Goal: Find specific page/section: Find specific page/section

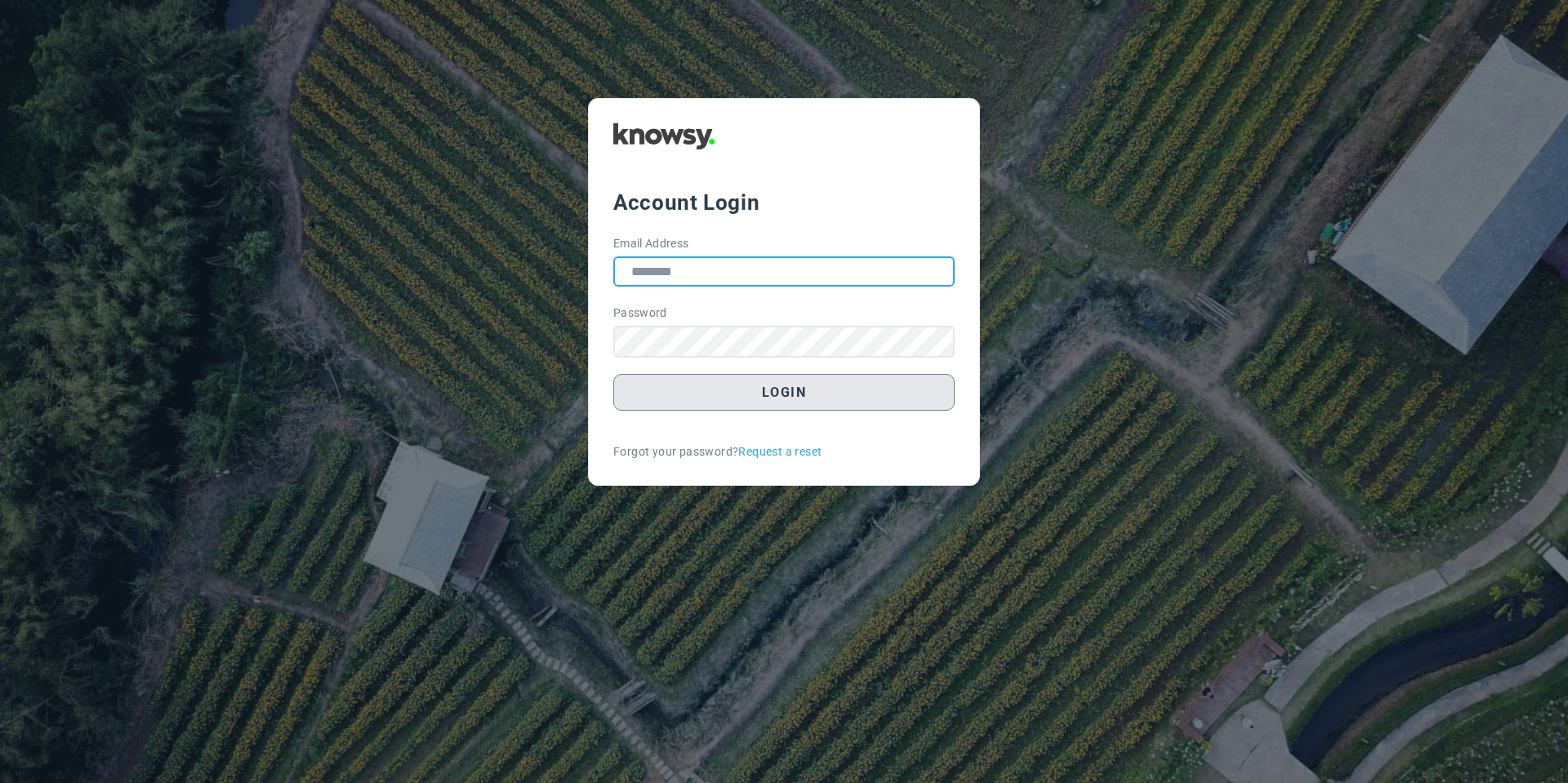
type input "**********"
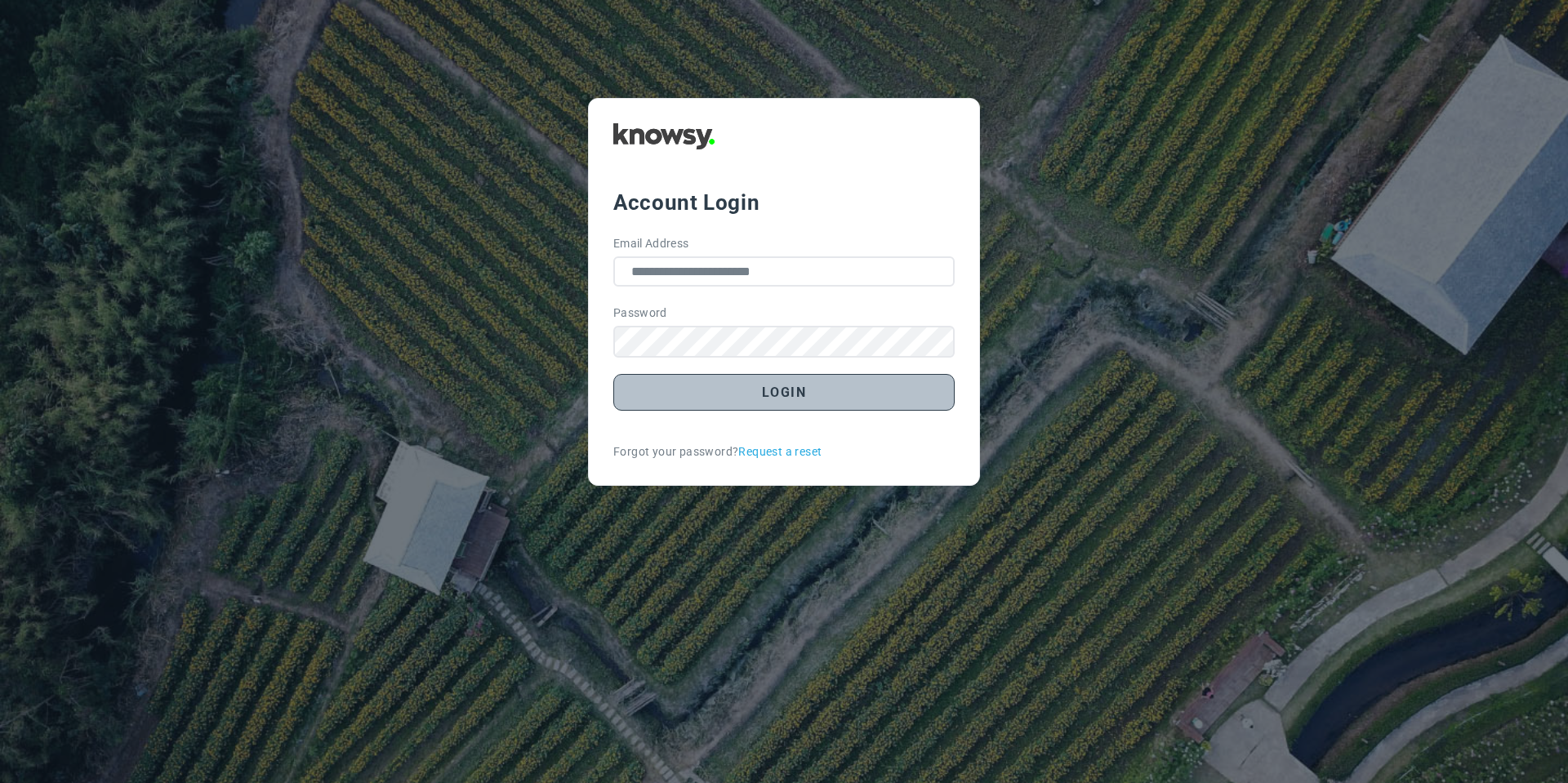
click at [667, 397] on button "Login" at bounding box center [783, 392] width 341 height 37
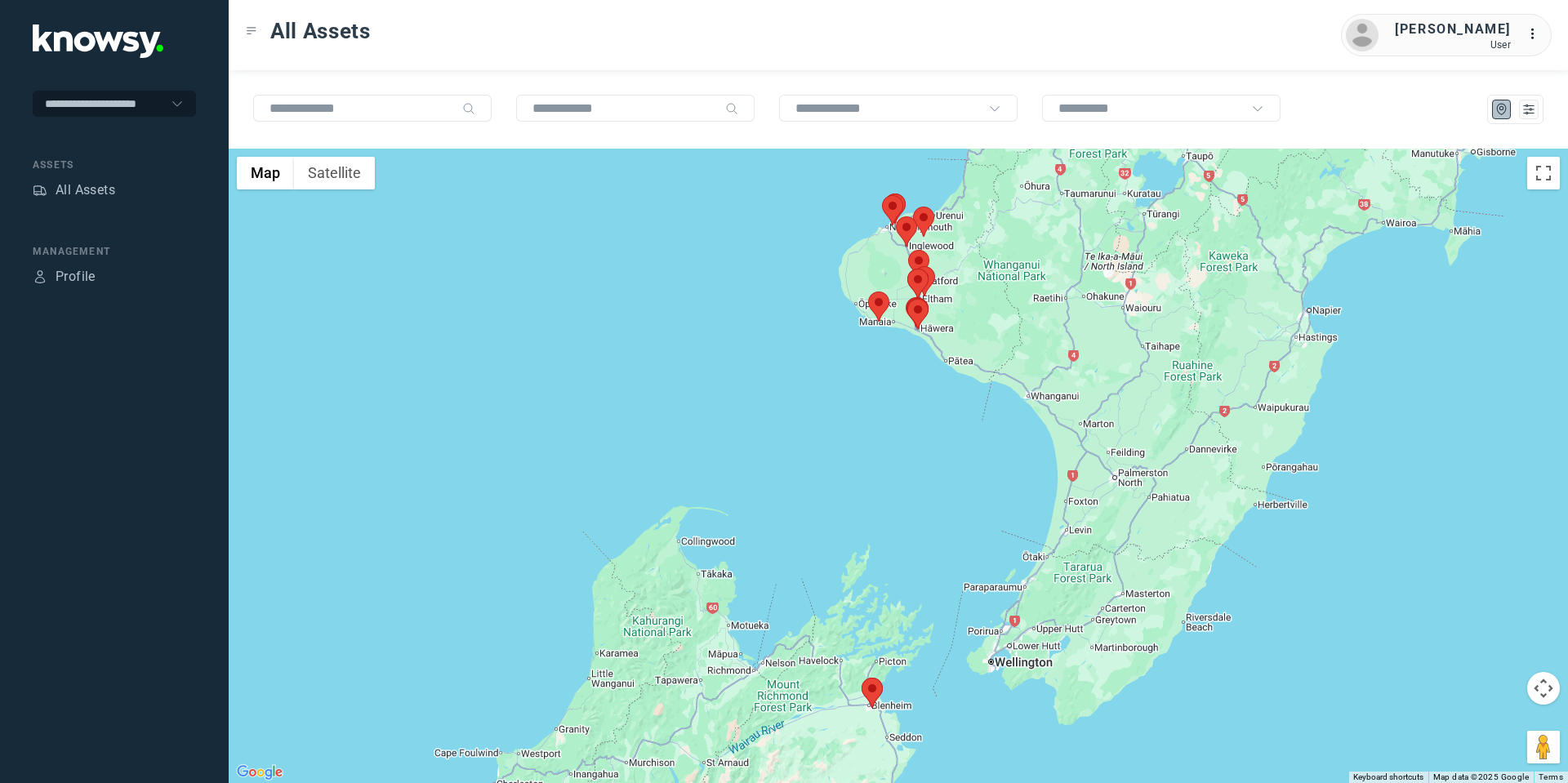
click at [868, 292] on area at bounding box center [868, 292] width 0 height 0
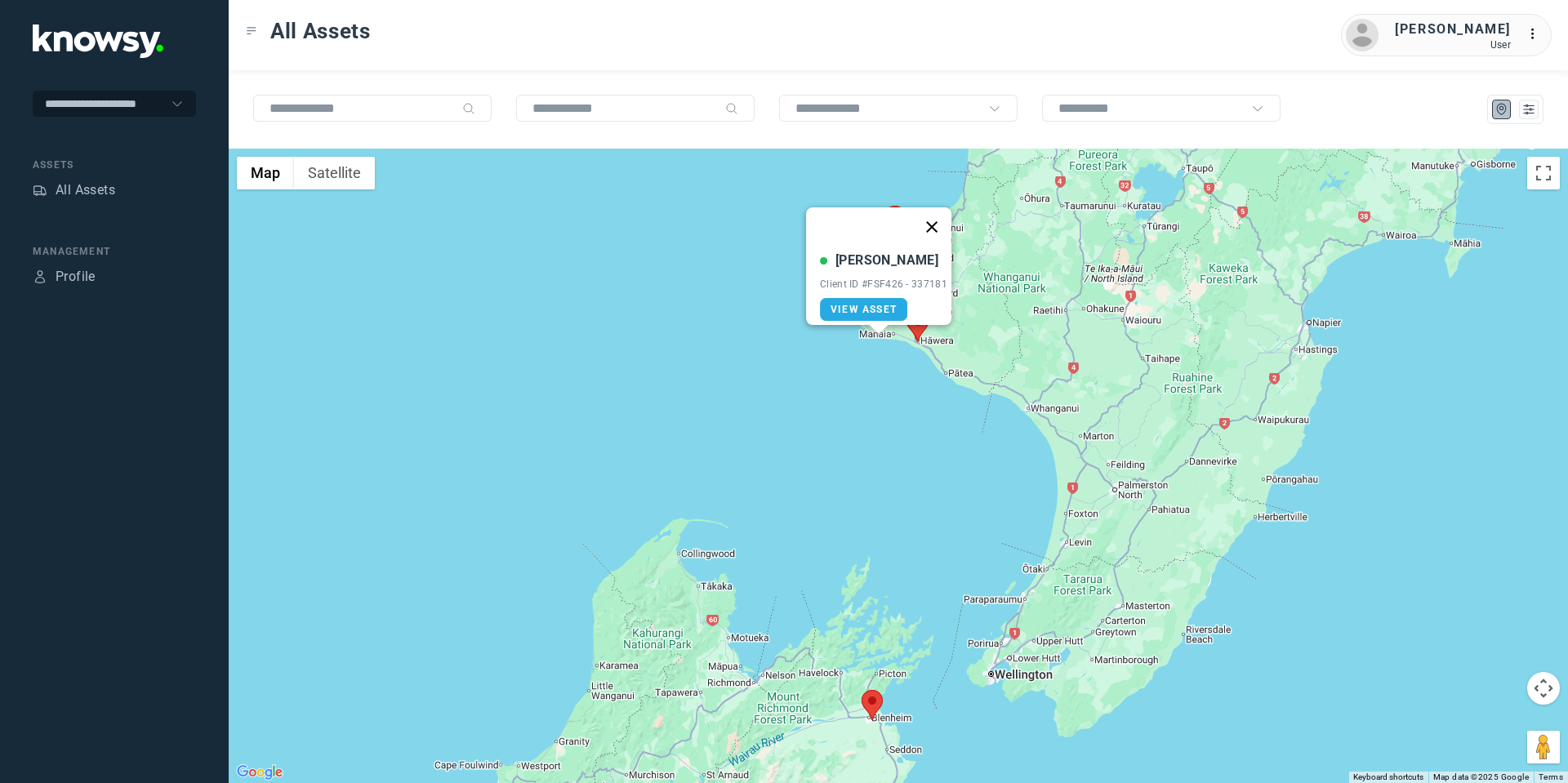
click at [940, 209] on button "Close" at bounding box center [932, 227] width 39 height 39
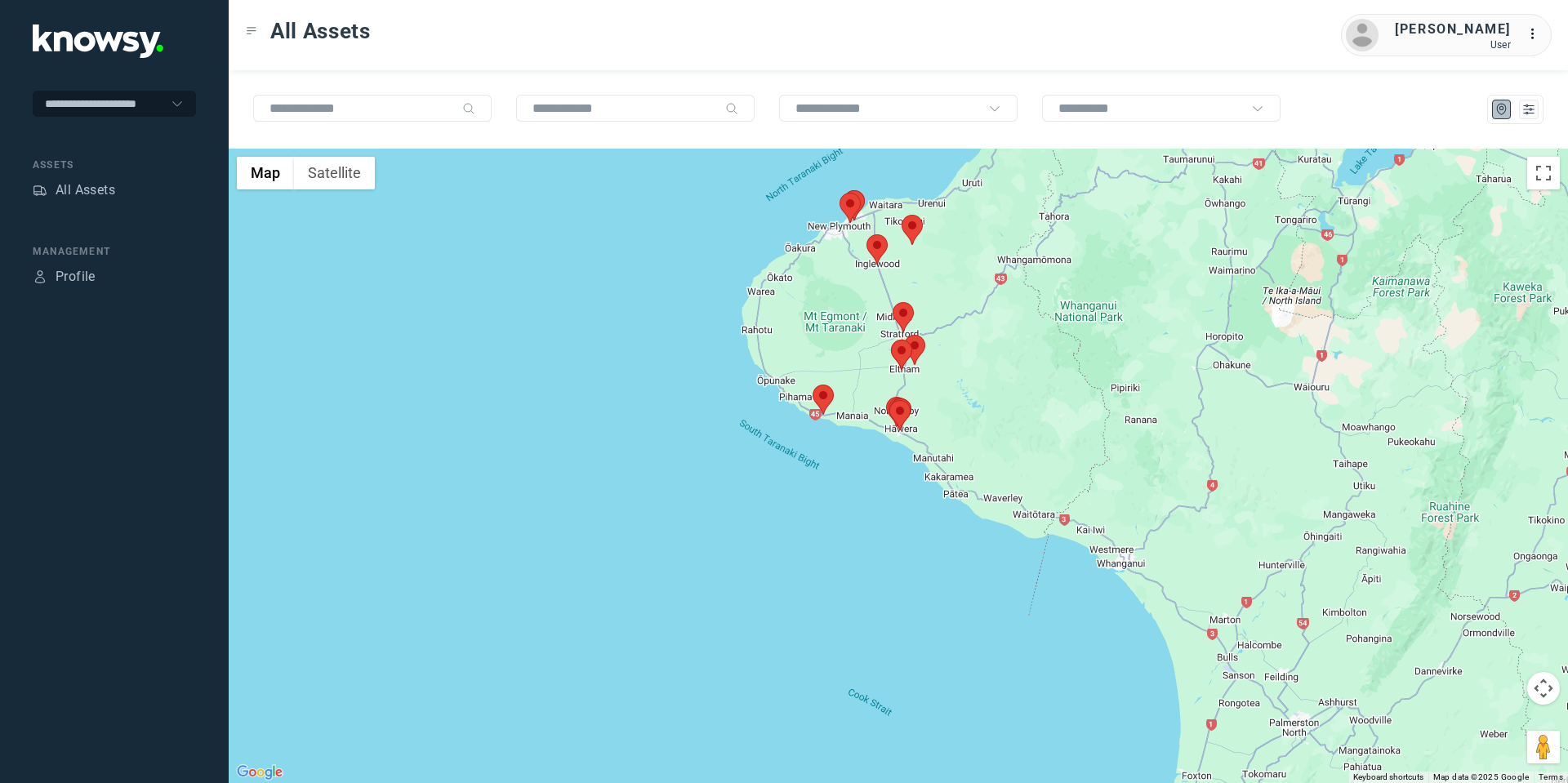
click at [866, 234] on area at bounding box center [866, 234] width 0 height 0
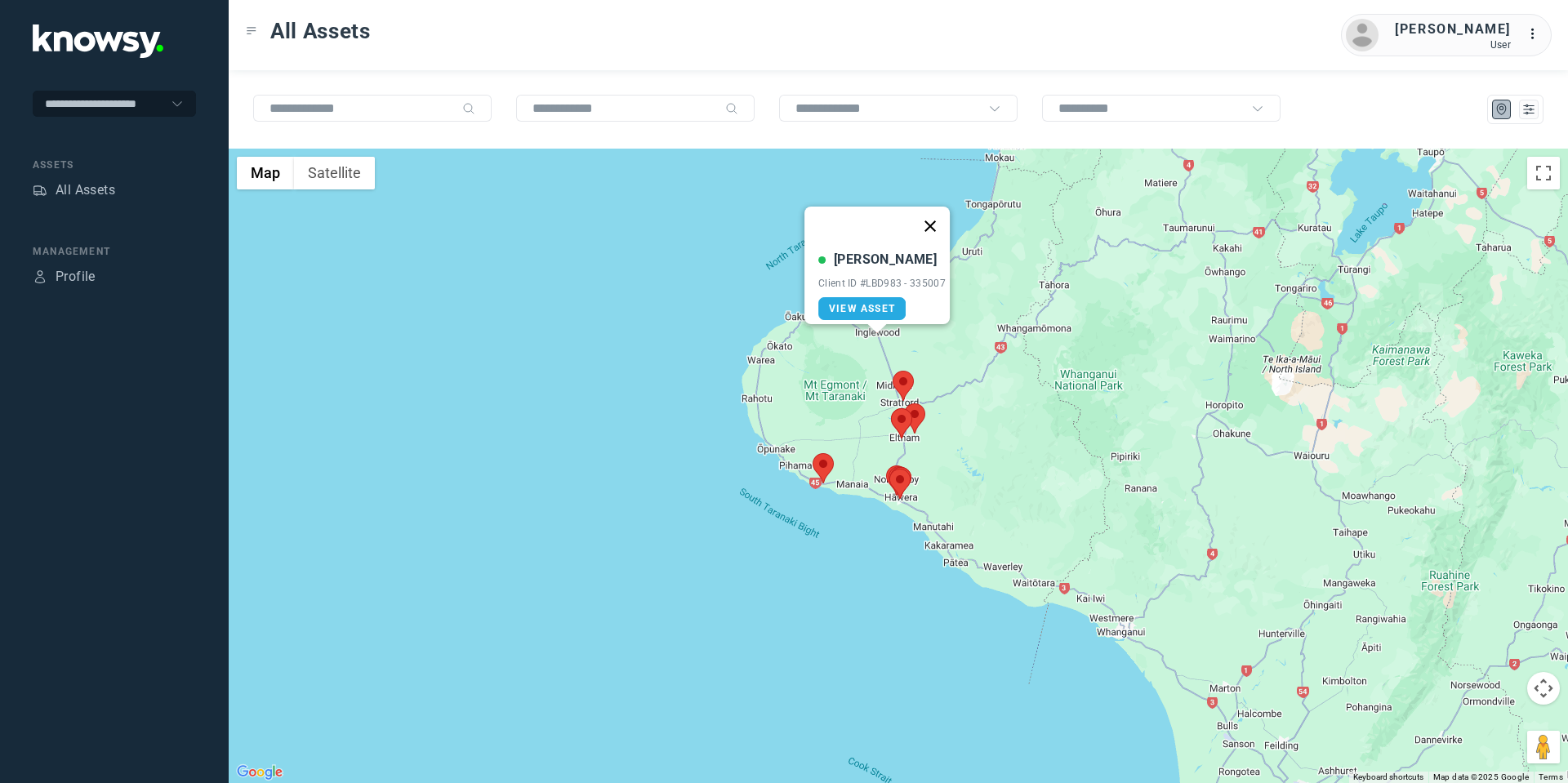
click at [940, 218] on button "Close" at bounding box center [930, 226] width 39 height 39
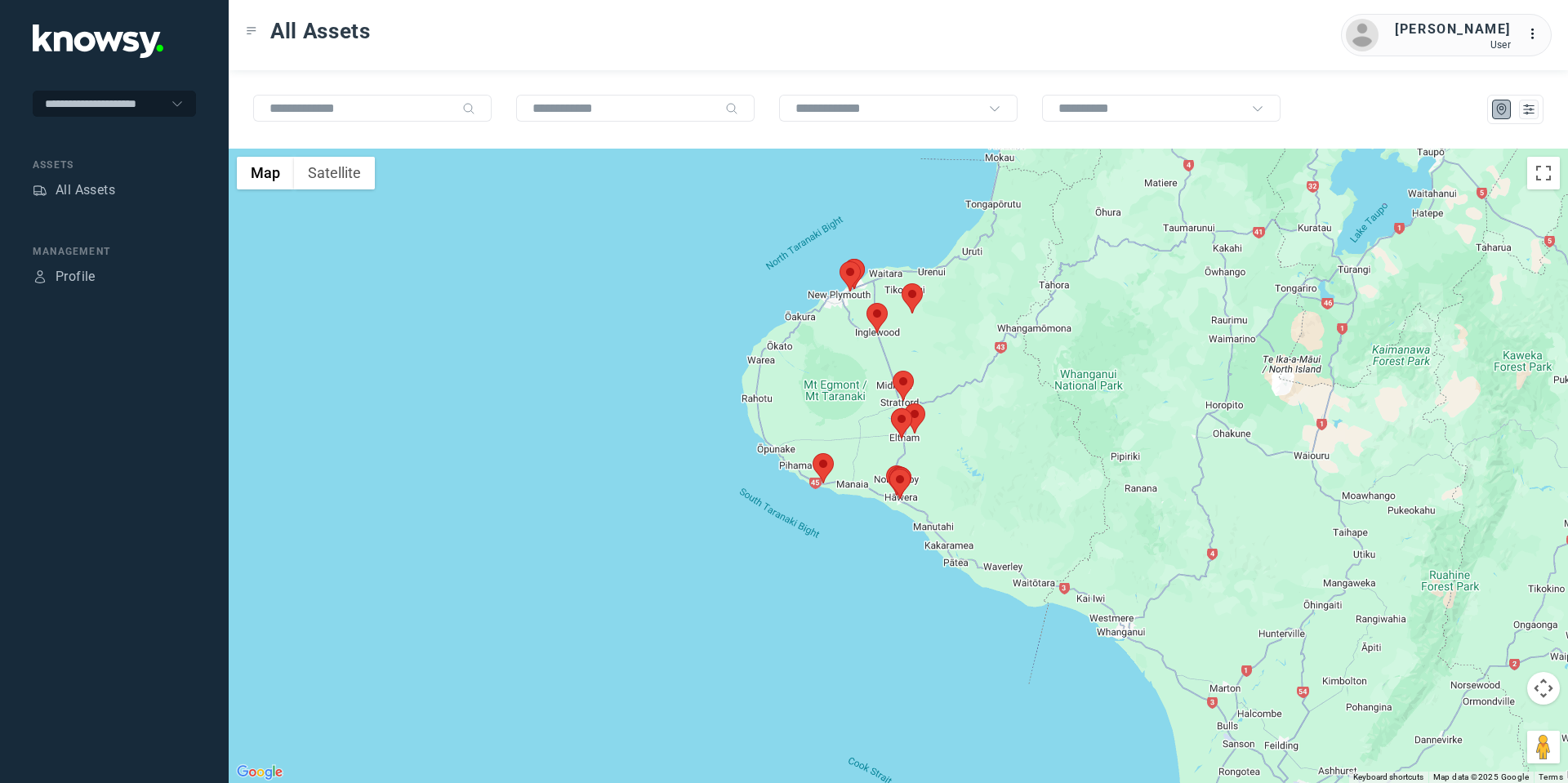
click at [902, 284] on area at bounding box center [902, 284] width 0 height 0
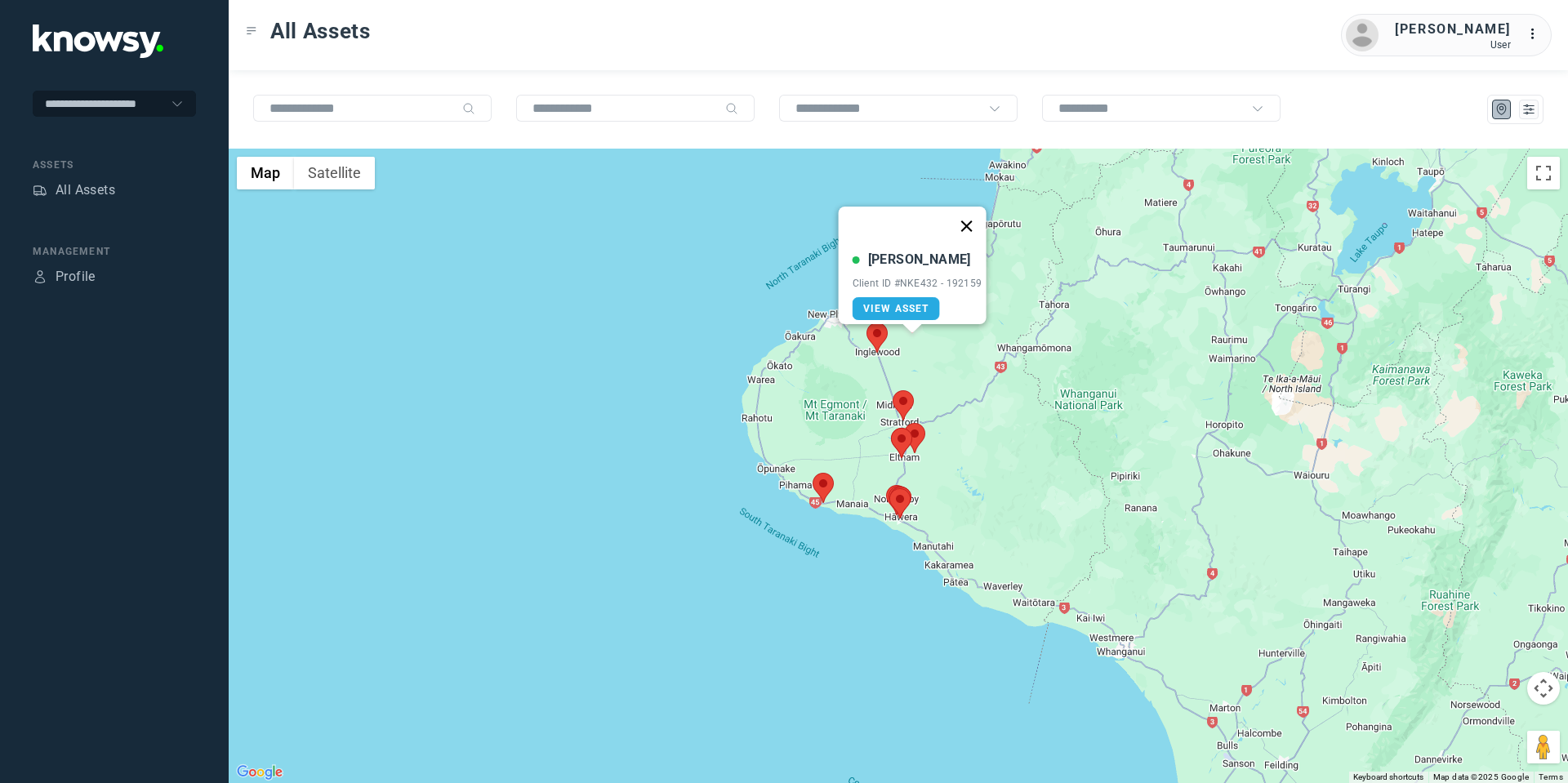
click at [966, 220] on button "Close" at bounding box center [966, 226] width 39 height 39
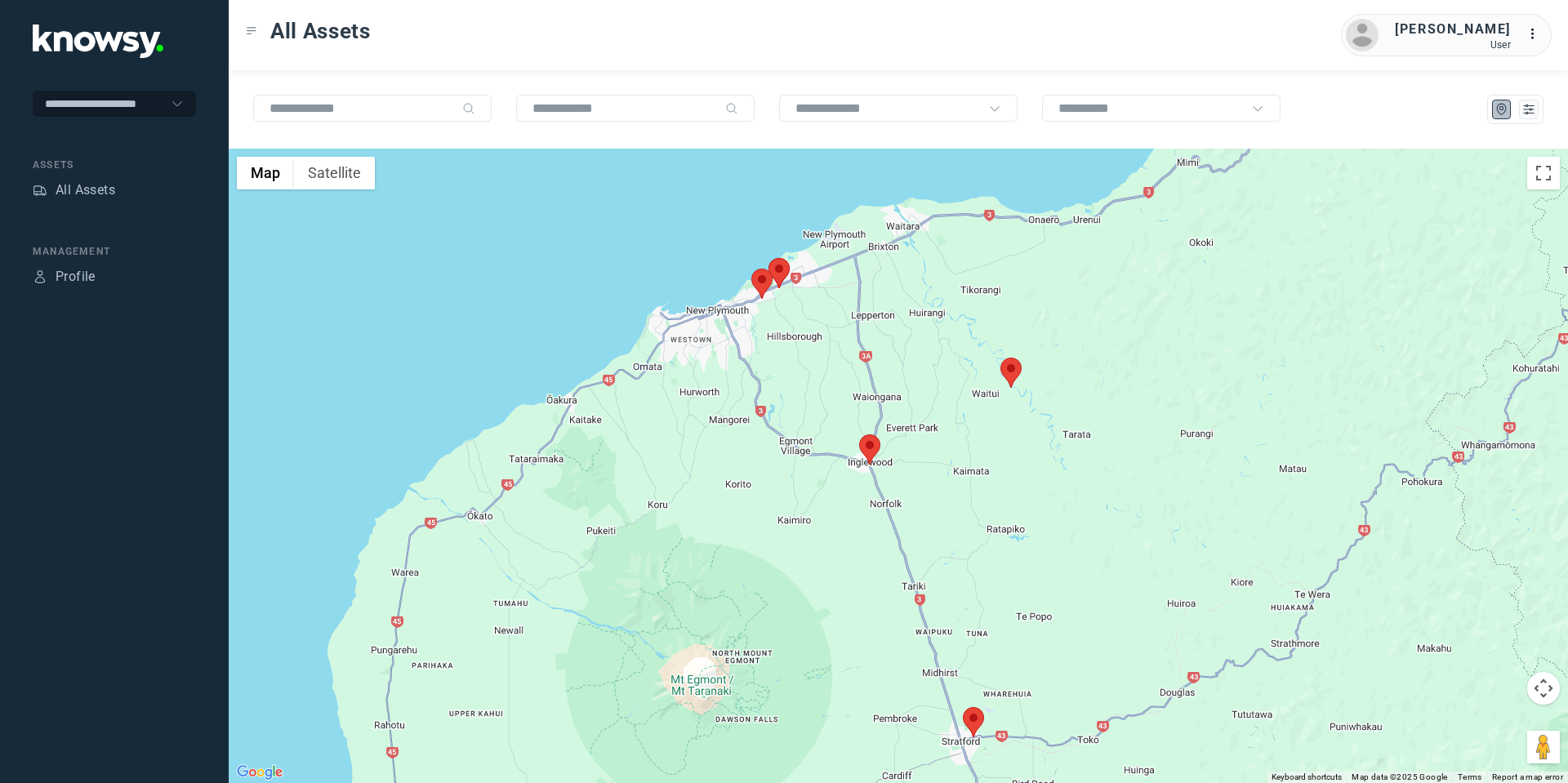
click at [754, 287] on img at bounding box center [761, 284] width 21 height 31
click at [751, 269] on area at bounding box center [751, 269] width 0 height 0
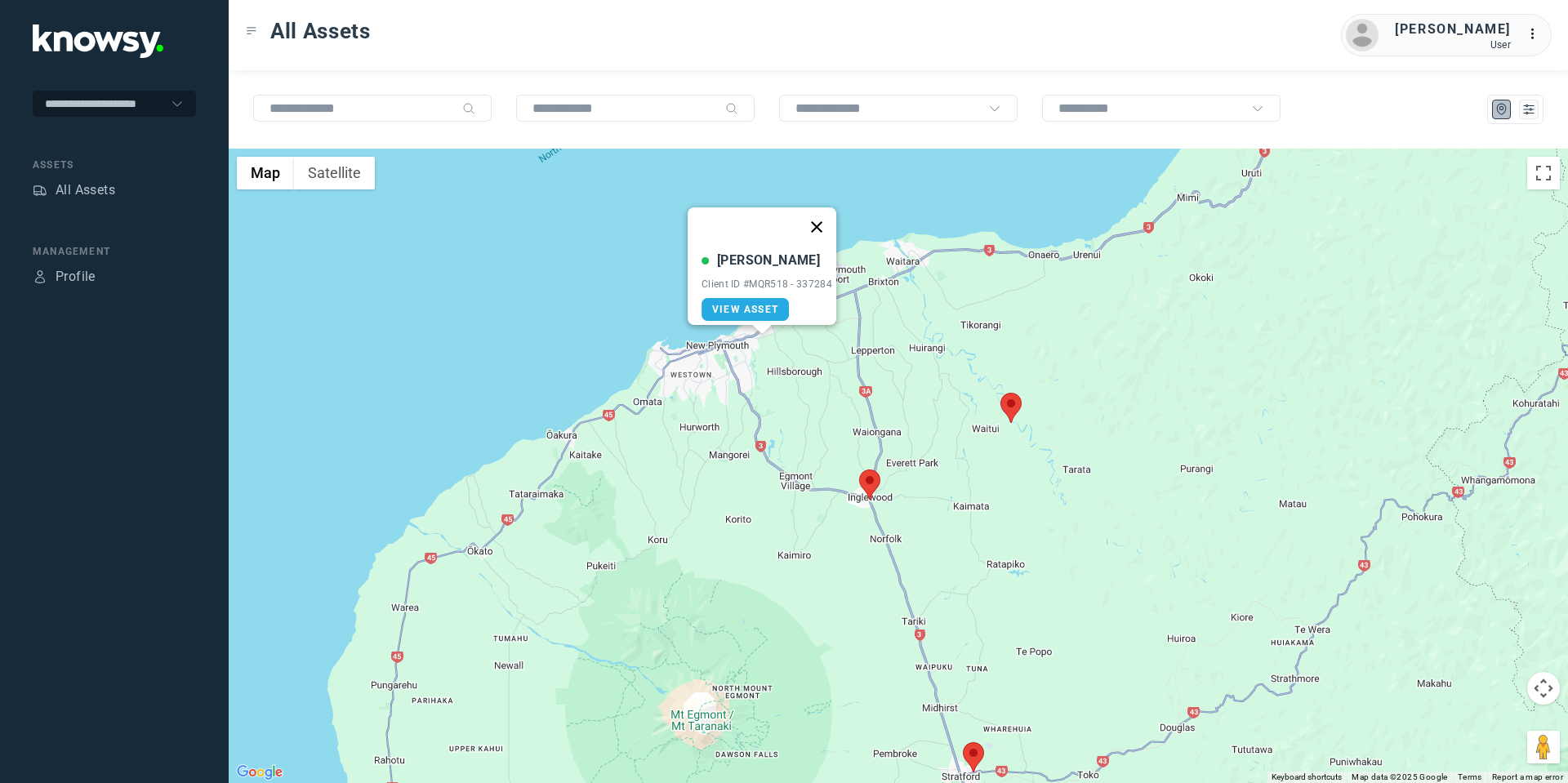
click at [810, 219] on button "Close" at bounding box center [816, 227] width 39 height 39
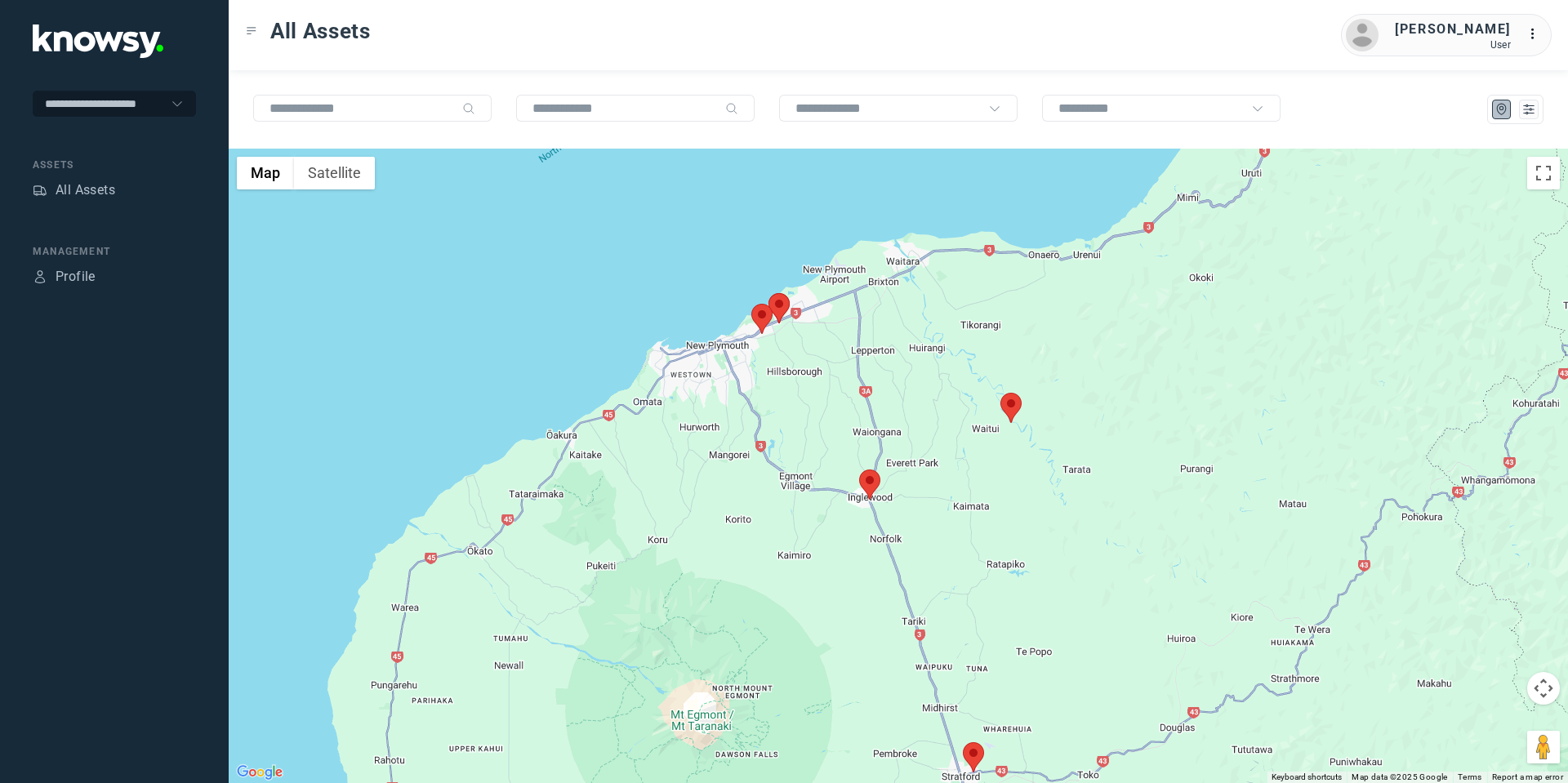
click at [768, 293] on area at bounding box center [768, 293] width 0 height 0
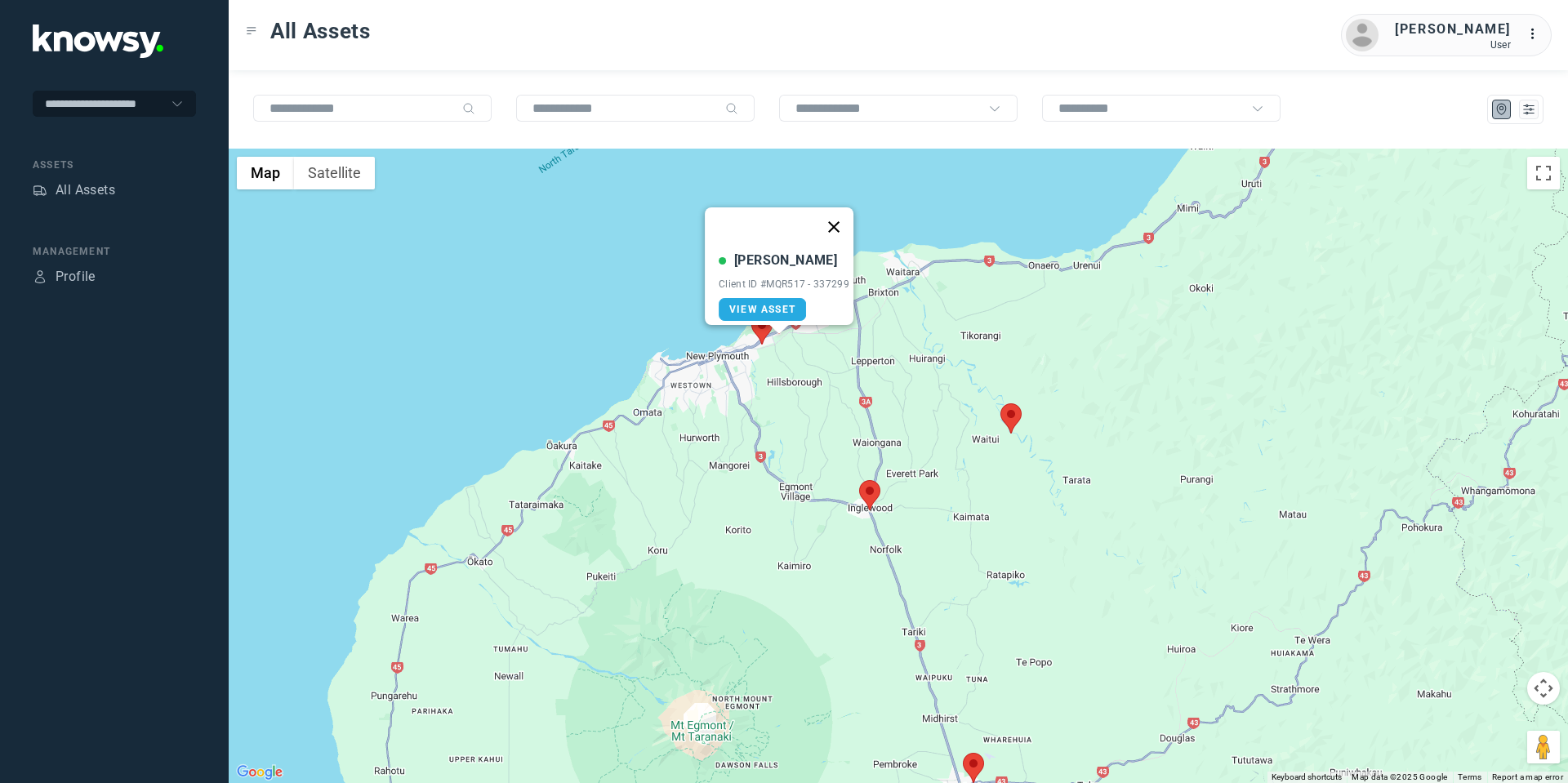
click at [841, 210] on button "Close" at bounding box center [833, 227] width 39 height 39
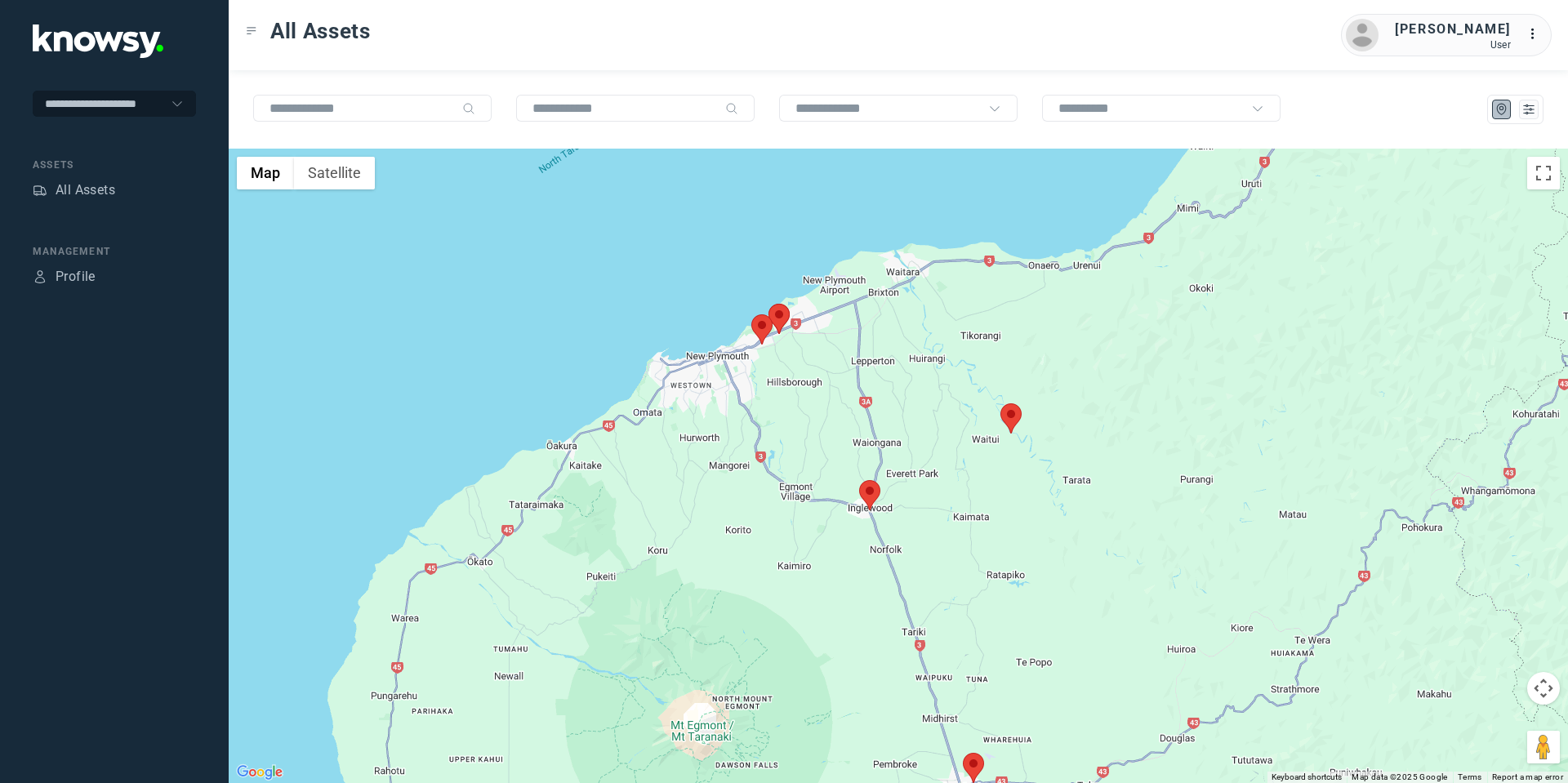
click at [1538, 695] on button "Map camera controls" at bounding box center [1543, 688] width 32 height 32
click at [1475, 731] on button "Move down" at bounding box center [1461, 729] width 32 height 32
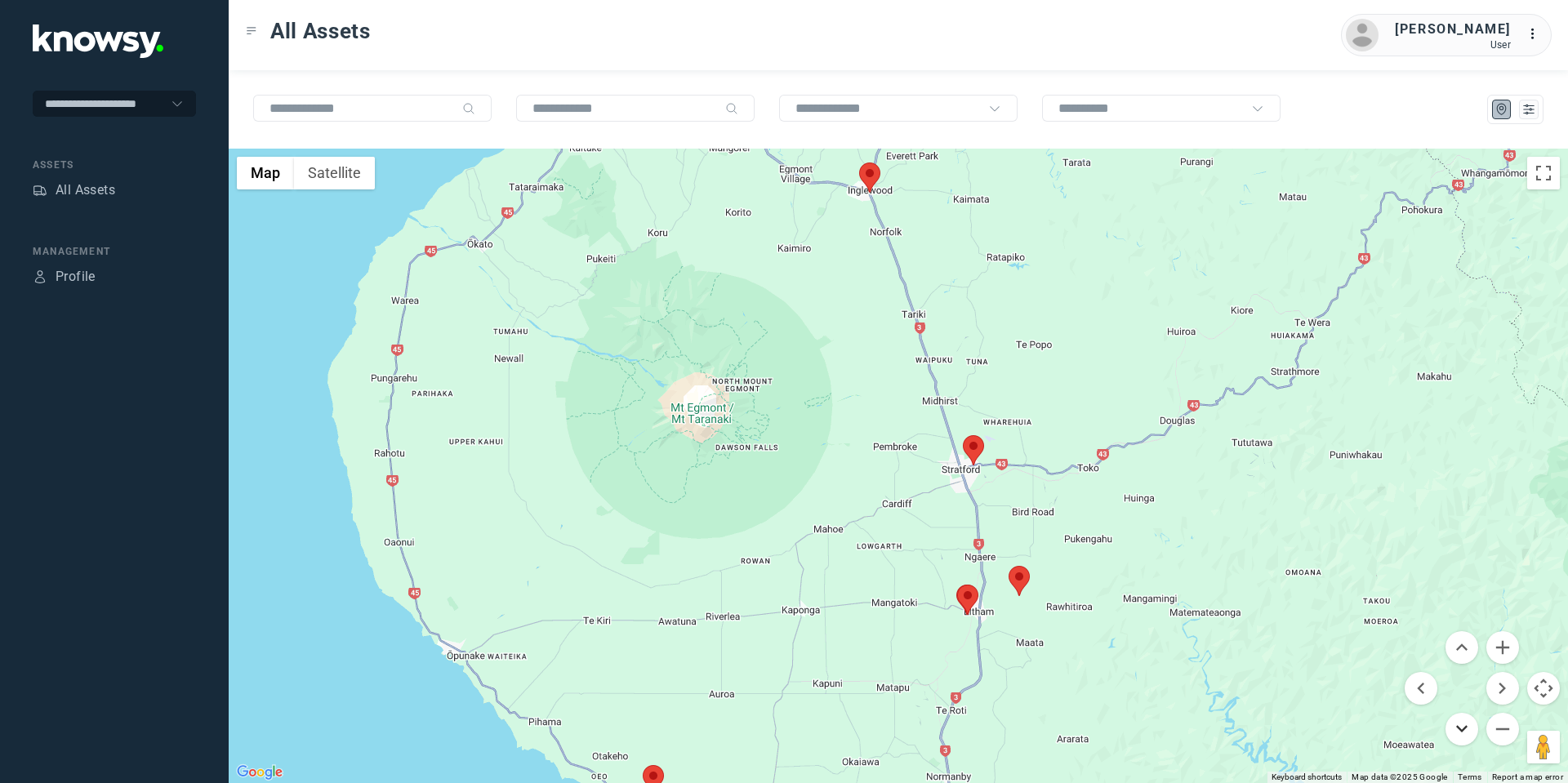
click at [1475, 731] on button "Move down" at bounding box center [1461, 729] width 32 height 32
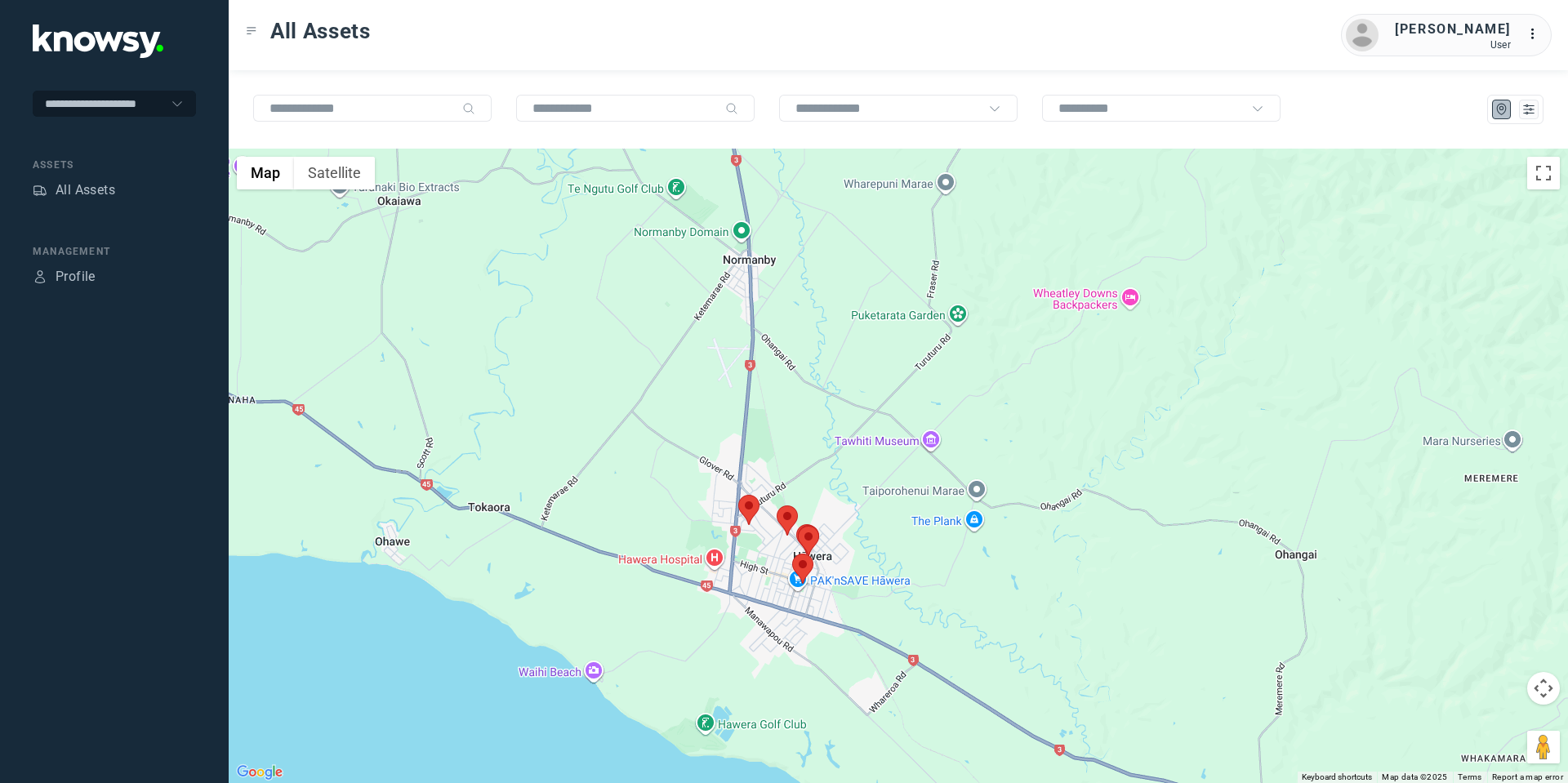
click at [792, 553] on area at bounding box center [792, 553] width 0 height 0
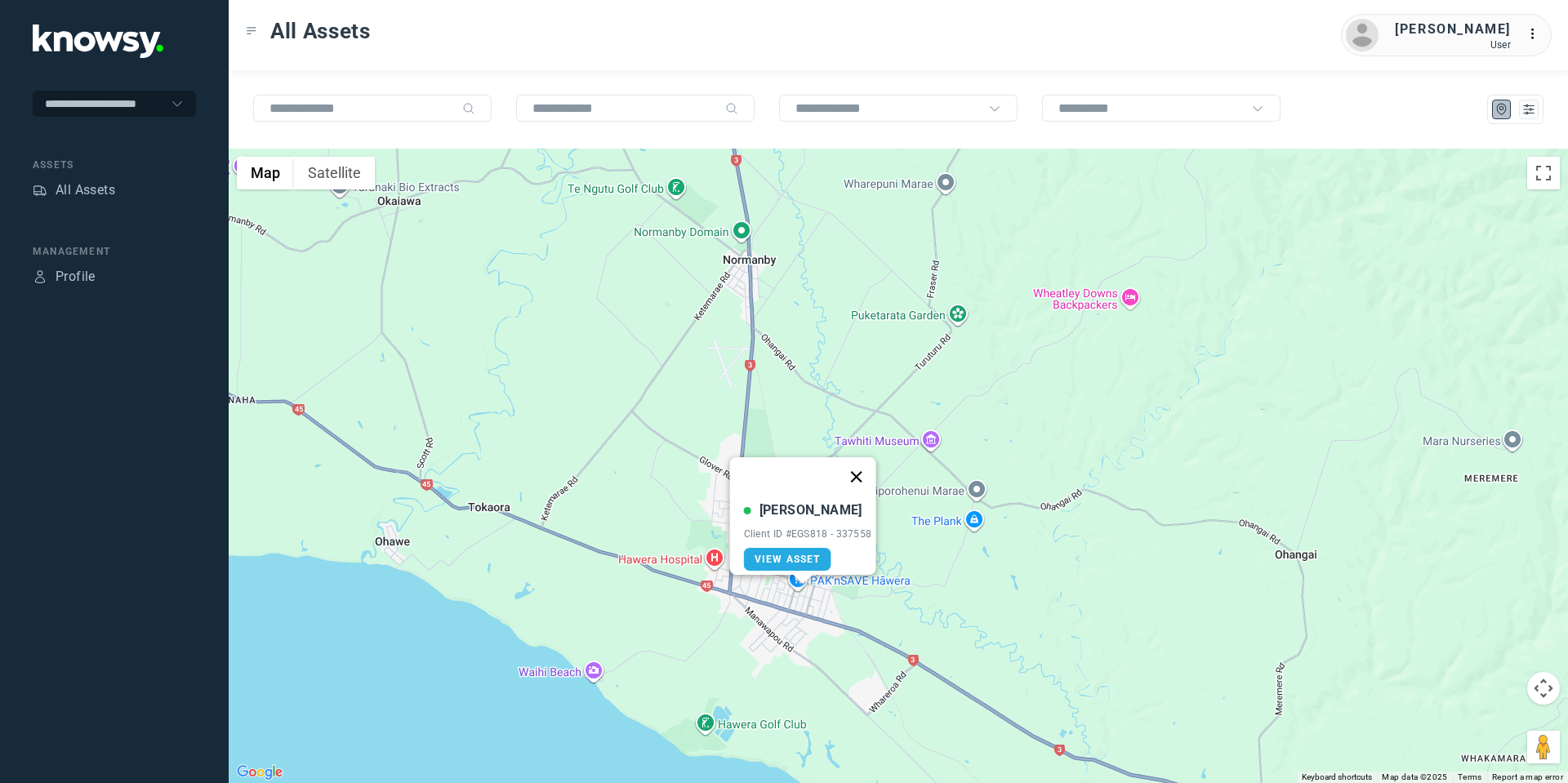
click at [857, 469] on button "Close" at bounding box center [856, 477] width 39 height 39
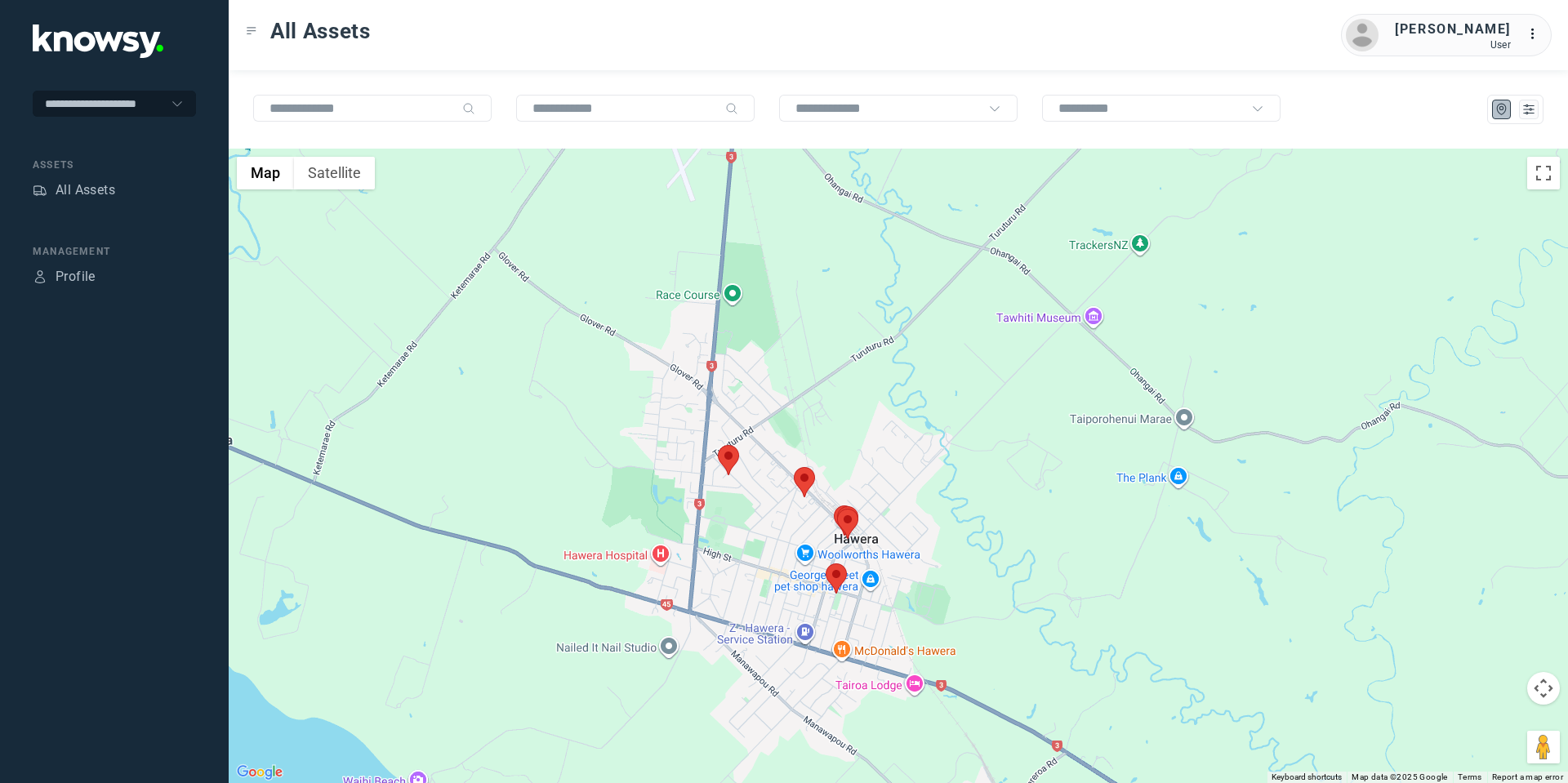
click at [718, 445] on area at bounding box center [718, 445] width 0 height 0
click at [784, 358] on button "Close" at bounding box center [781, 367] width 39 height 39
click at [794, 467] on area at bounding box center [794, 467] width 0 height 0
click at [867, 385] on button "Close" at bounding box center [856, 390] width 39 height 39
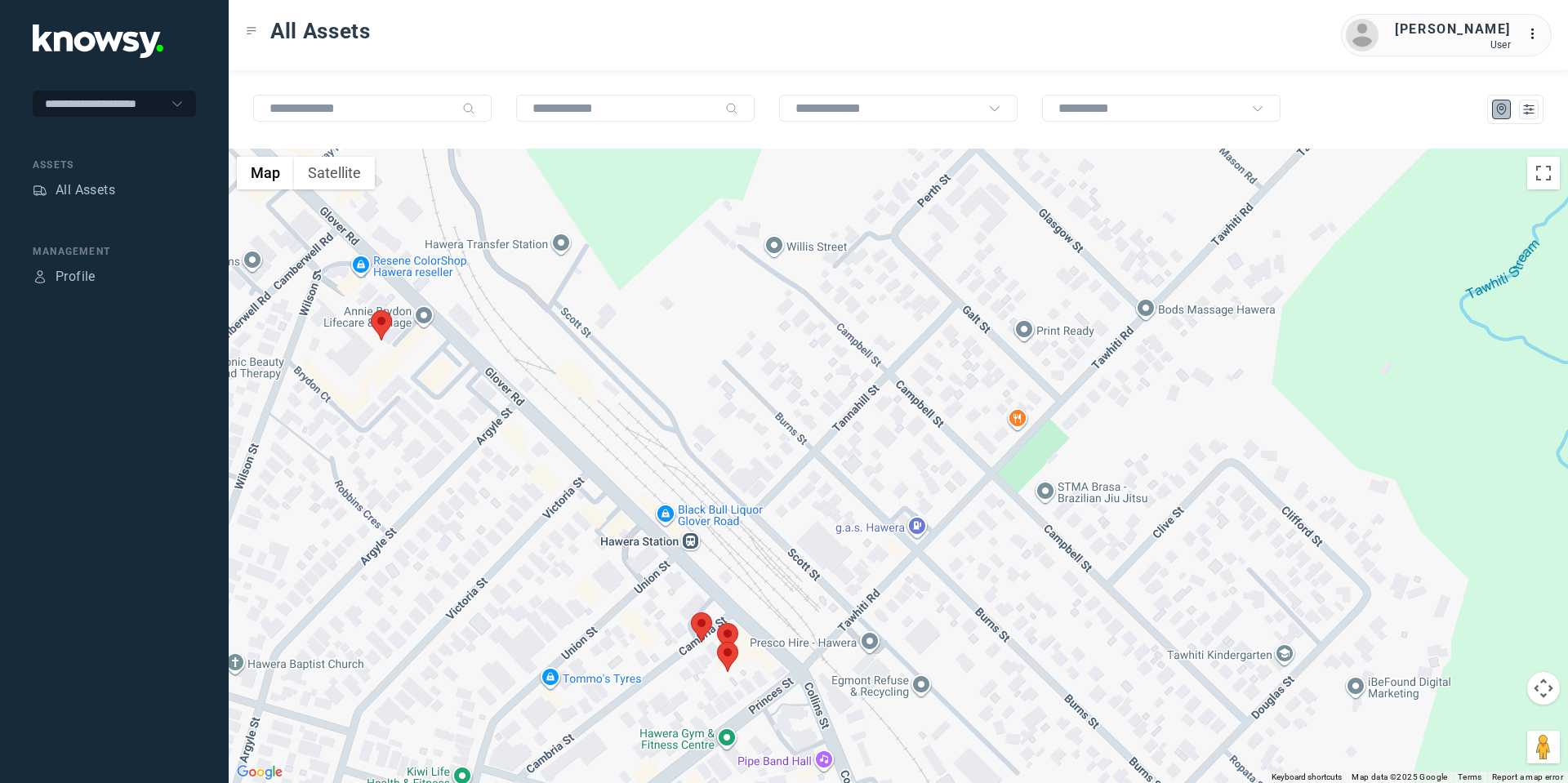
click at [717, 642] on area at bounding box center [717, 642] width 0 height 0
click at [788, 555] on button "Close" at bounding box center [781, 565] width 39 height 39
click at [717, 623] on area at bounding box center [717, 623] width 0 height 0
click at [787, 532] on button "Close" at bounding box center [781, 546] width 39 height 39
click at [691, 612] on area at bounding box center [691, 612] width 0 height 0
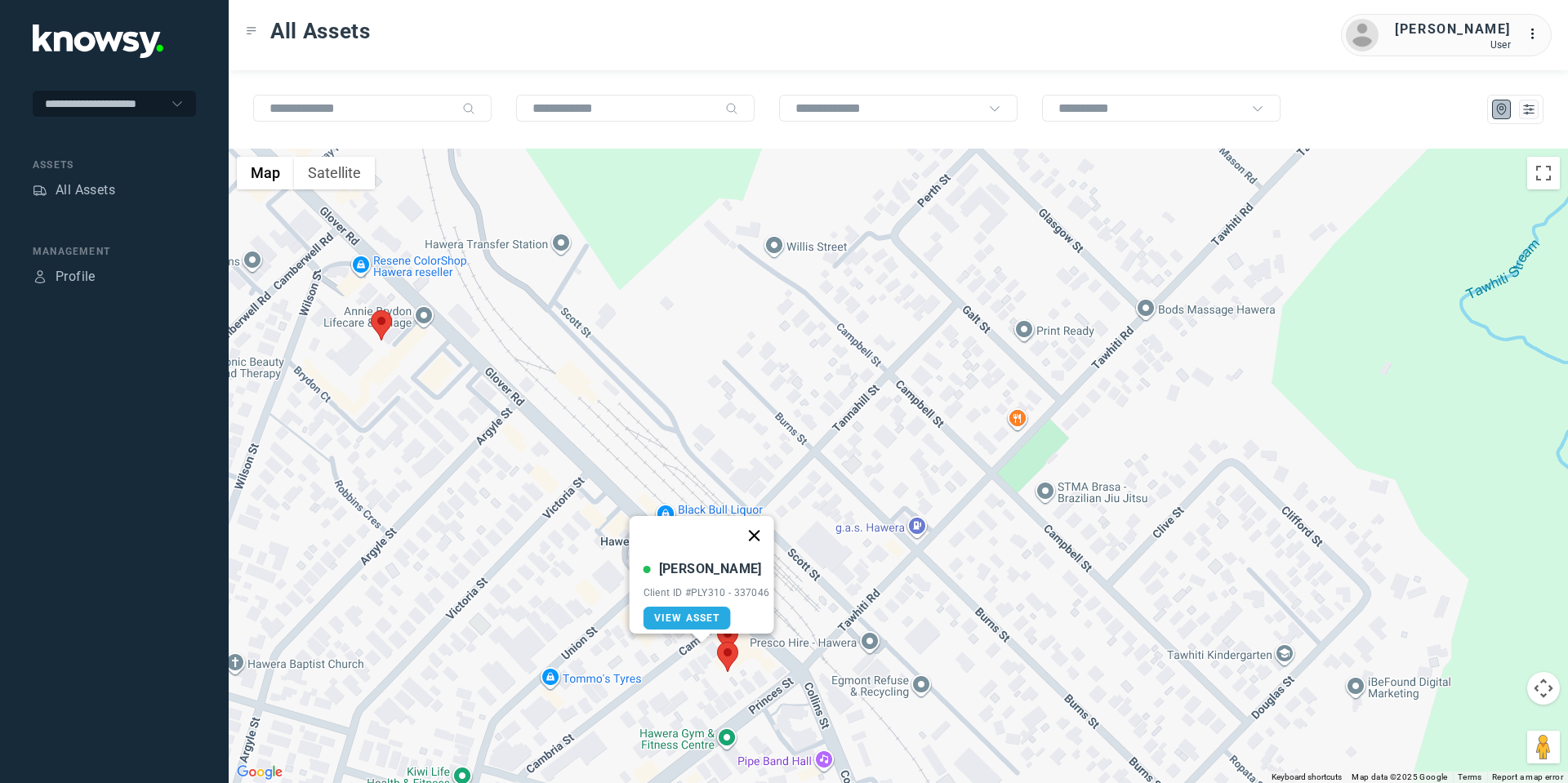
click at [762, 522] on button "Close" at bounding box center [753, 535] width 39 height 39
click at [96, 189] on div "All Assets" at bounding box center [86, 190] width 59 height 19
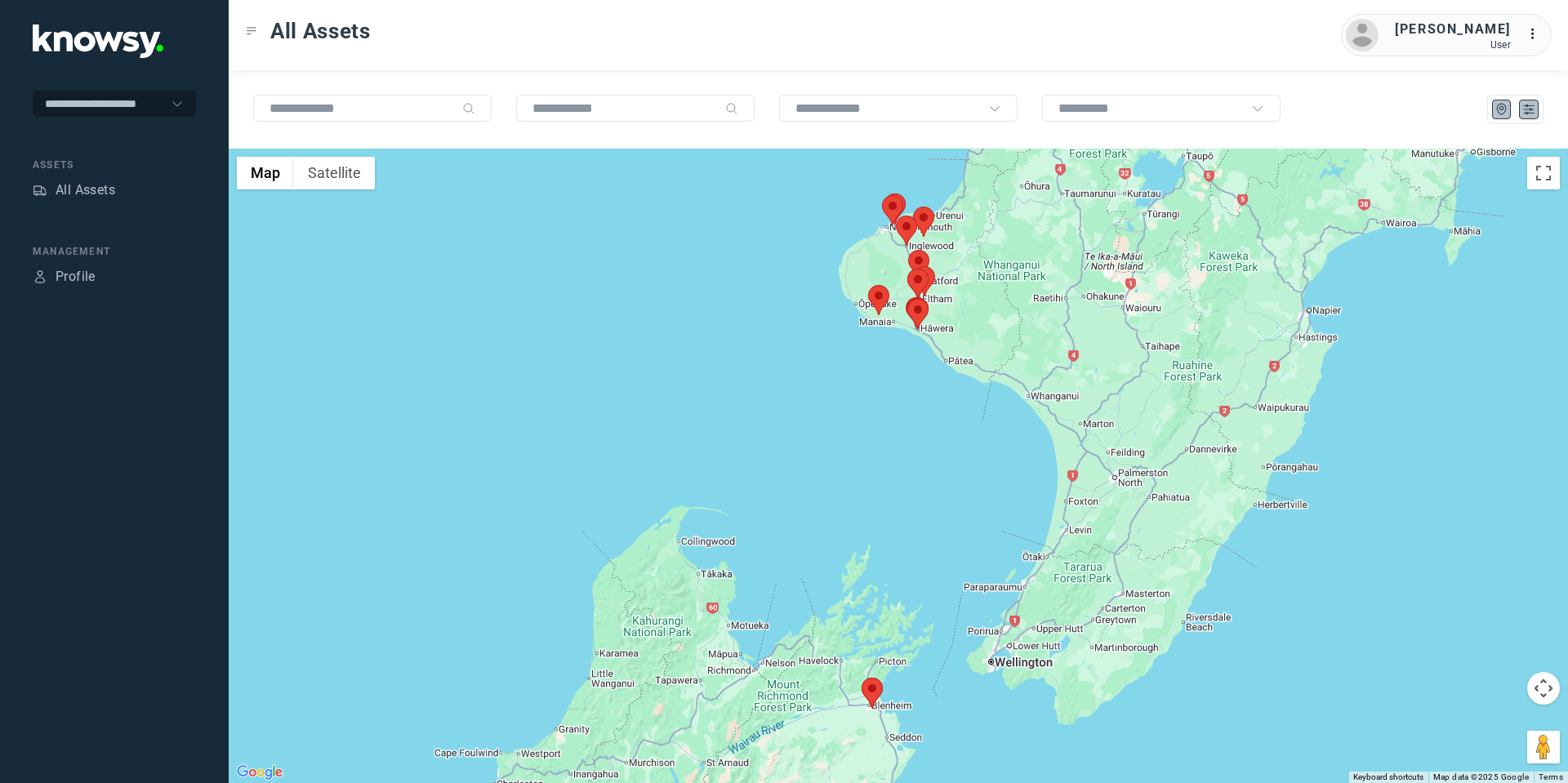
click at [1534, 103] on icon "List" at bounding box center [1528, 109] width 15 height 15
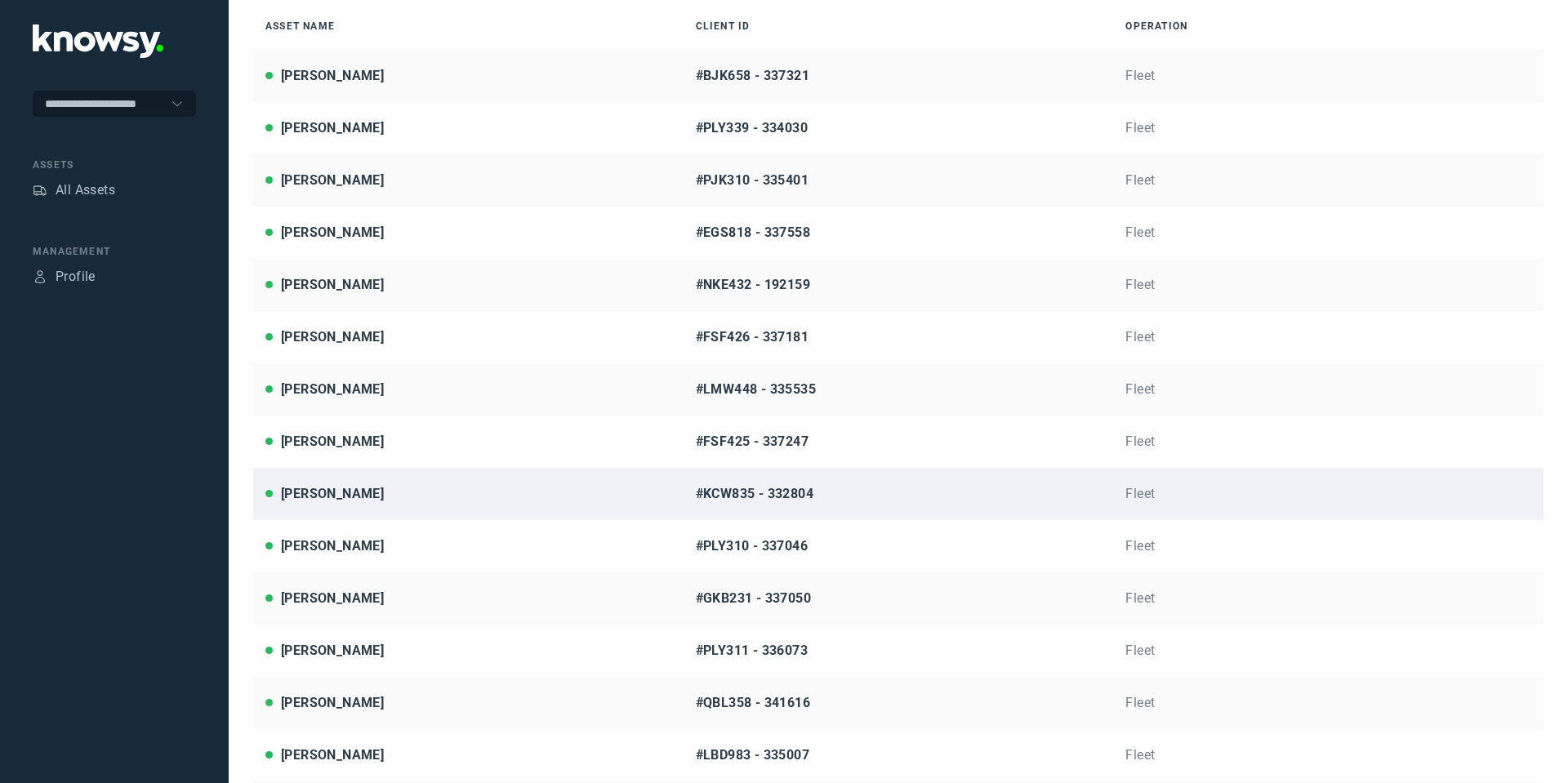
scroll to position [156, 0]
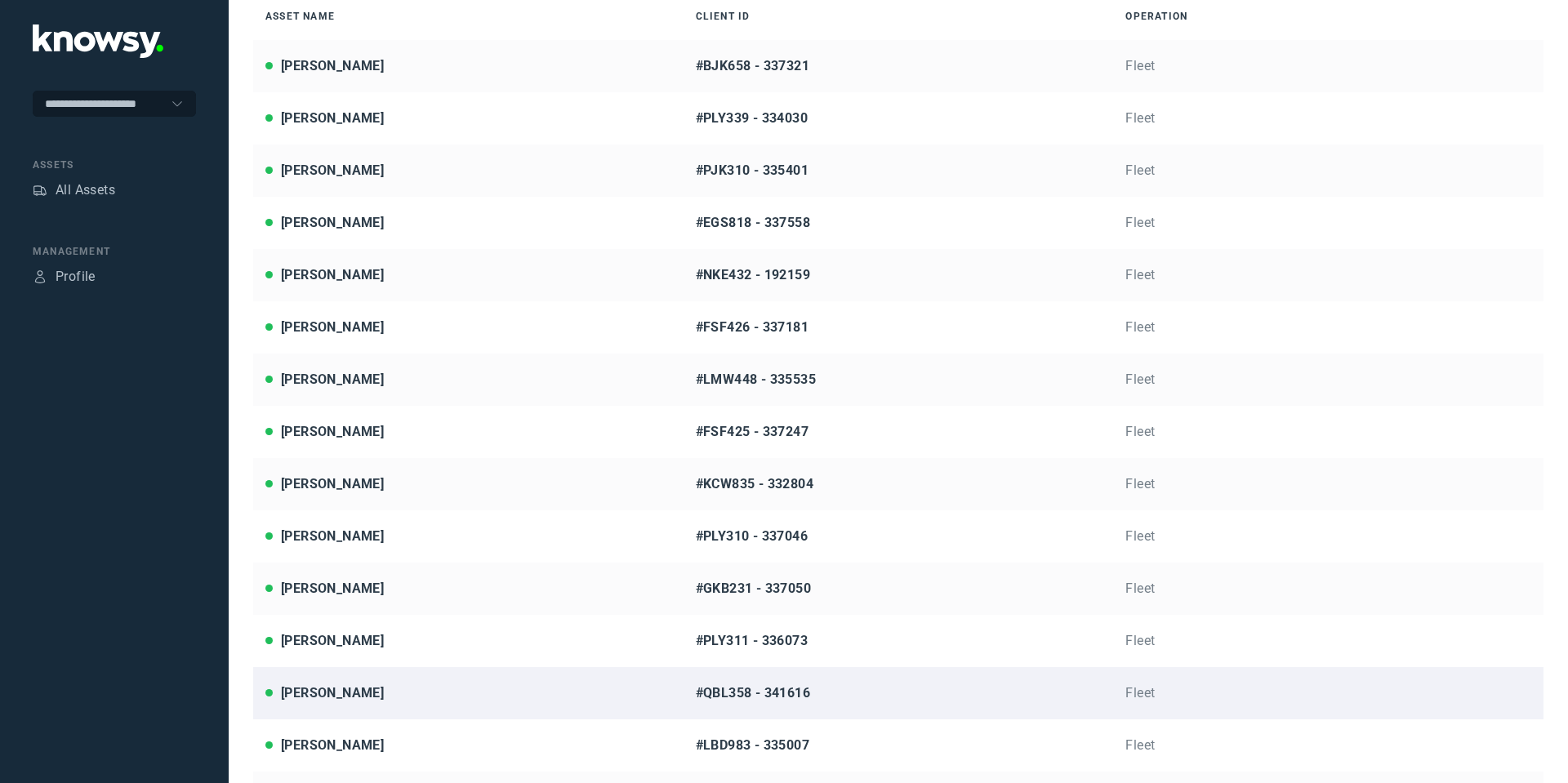
click at [313, 699] on div "[PERSON_NAME]" at bounding box center [333, 693] width 103 height 19
